Goal: Information Seeking & Learning: Learn about a topic

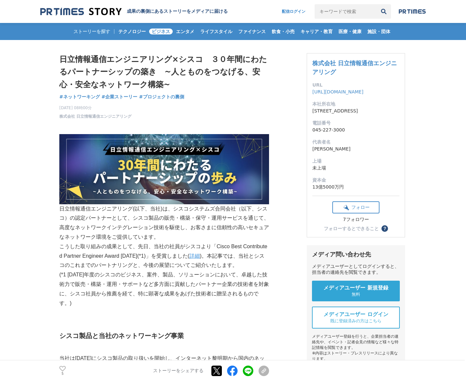
click at [149, 33] on span "ビジネス" at bounding box center [161, 32] width 24 height 6
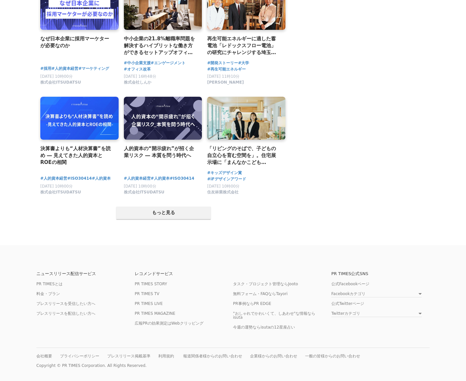
scroll to position [1291, 0]
click at [50, 282] on link "PR TIMESとは" at bounding box center [49, 284] width 26 height 5
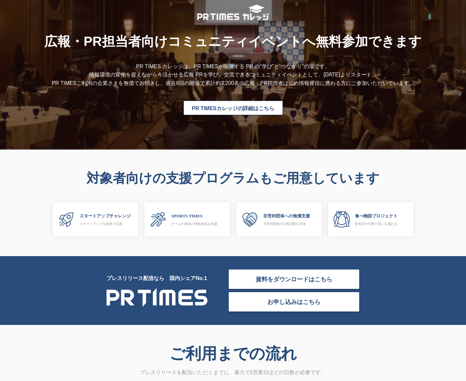
scroll to position [1803, 0]
